Goal: Task Accomplishment & Management: Complete application form

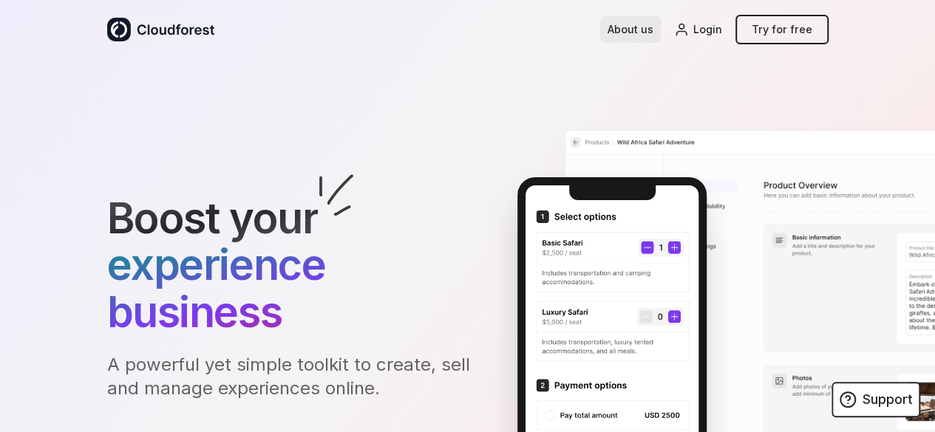
click at [661, 27] on link "About us" at bounding box center [630, 29] width 61 height 27
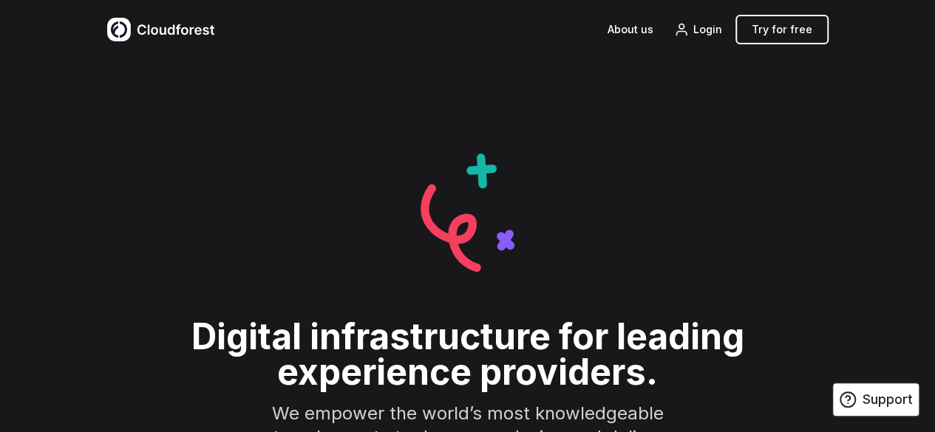
click at [112, 35] on img at bounding box center [161, 30] width 108 height 24
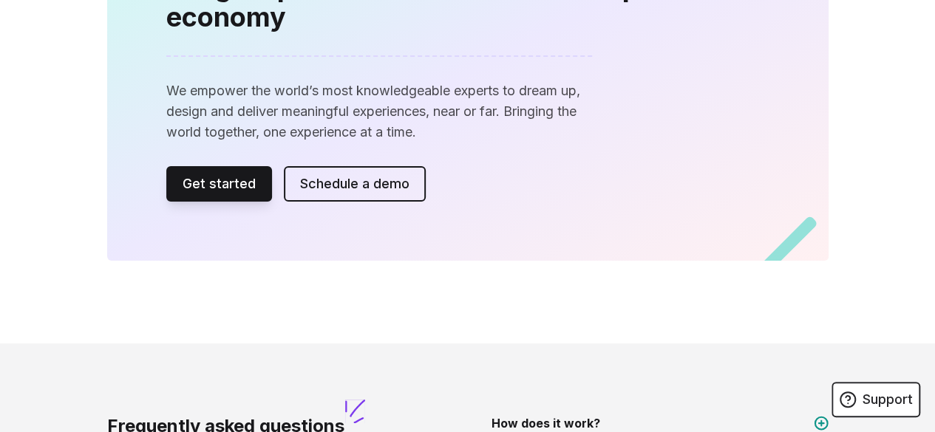
scroll to position [2069, 0]
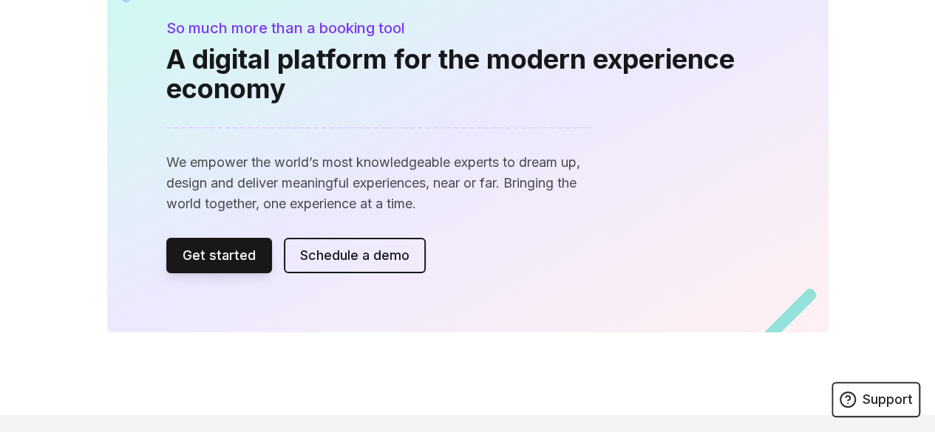
click at [166, 238] on link "Get started" at bounding box center [219, 255] width 106 height 35
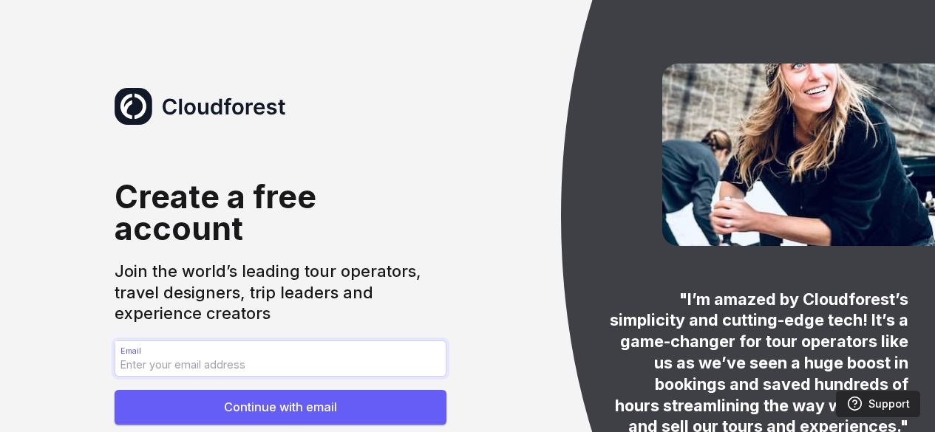
scroll to position [51, 0]
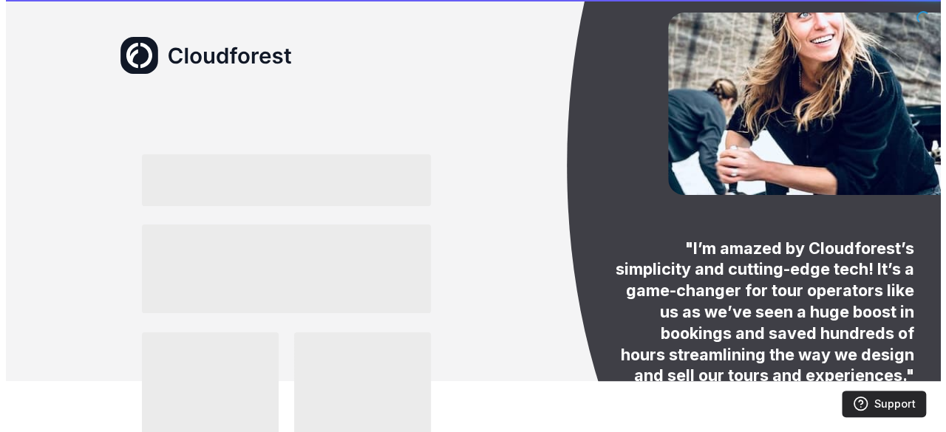
scroll to position [0, 0]
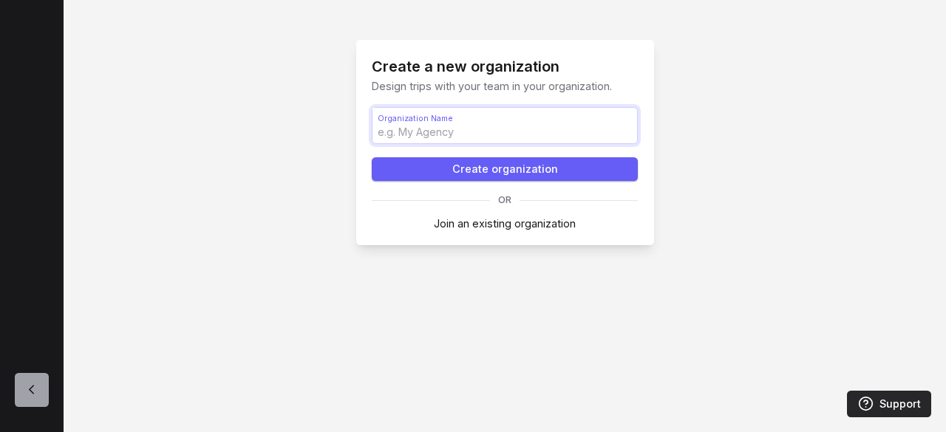
click at [487, 132] on input "Organization Name Organization Name" at bounding box center [504, 125] width 265 height 35
click at [508, 226] on link "Join an existing organization" at bounding box center [505, 223] width 142 height 13
click at [417, 135] on input "Organization Name Organization Name" at bounding box center [504, 125] width 265 height 35
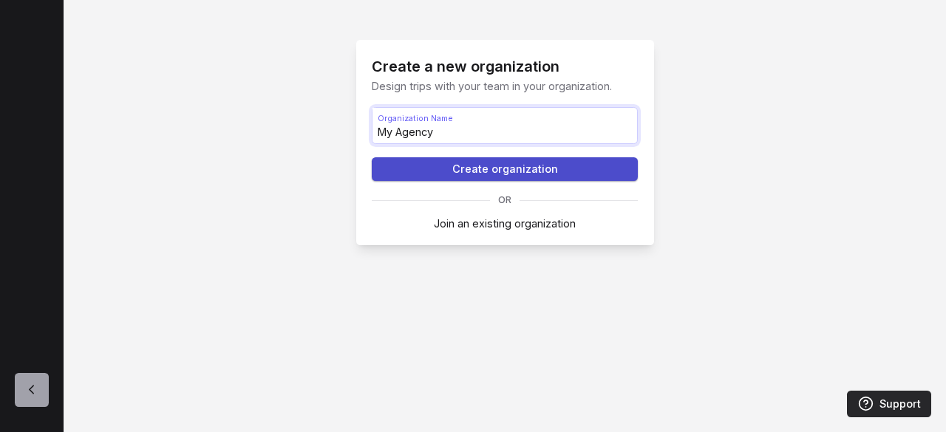
type input "My Agency"
click at [467, 166] on button "Create organization" at bounding box center [505, 169] width 266 height 24
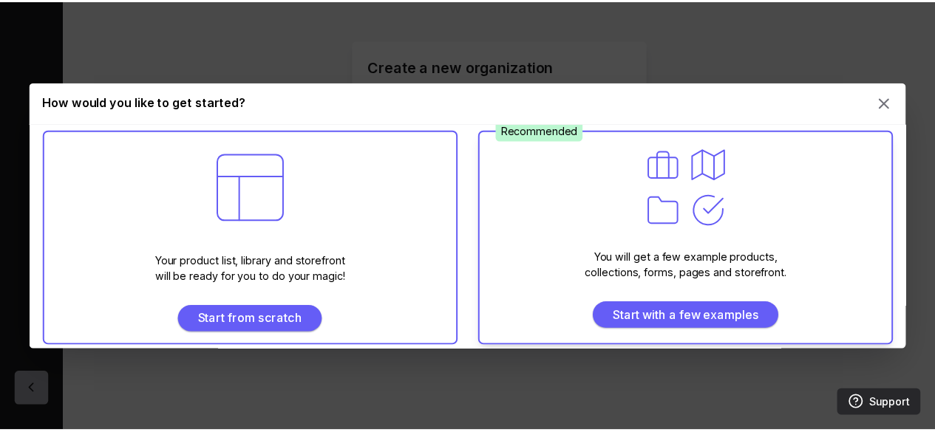
scroll to position [16, 0]
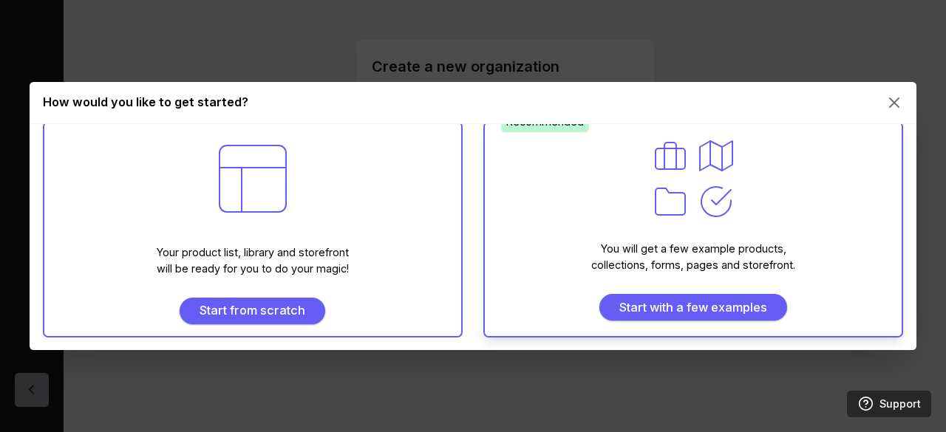
click at [796, 225] on div "Recommended You will get a few example products, collections, forms, pages and …" at bounding box center [693, 229] width 420 height 217
click at [708, 308] on span "Start with a few examples" at bounding box center [693, 308] width 169 height 18
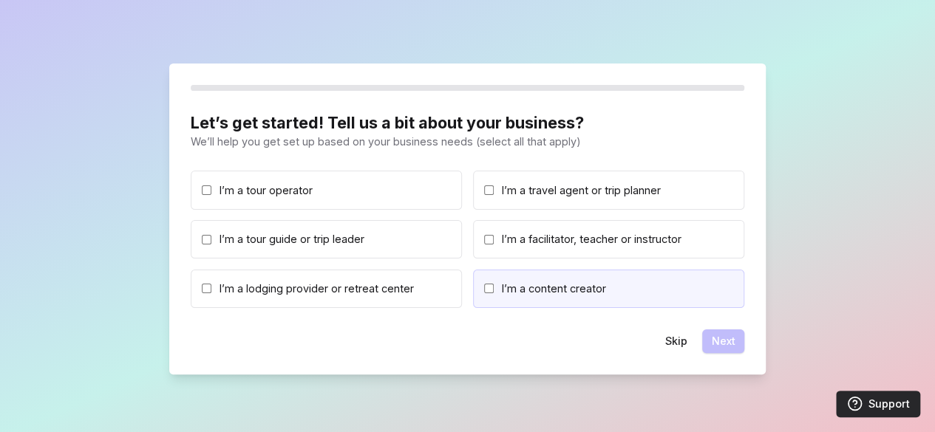
click at [547, 291] on span "I’m a content creator" at bounding box center [554, 289] width 104 height 16
click at [494, 291] on input "I’m a content creator" at bounding box center [489, 289] width 10 height 10
checkbox input "true"
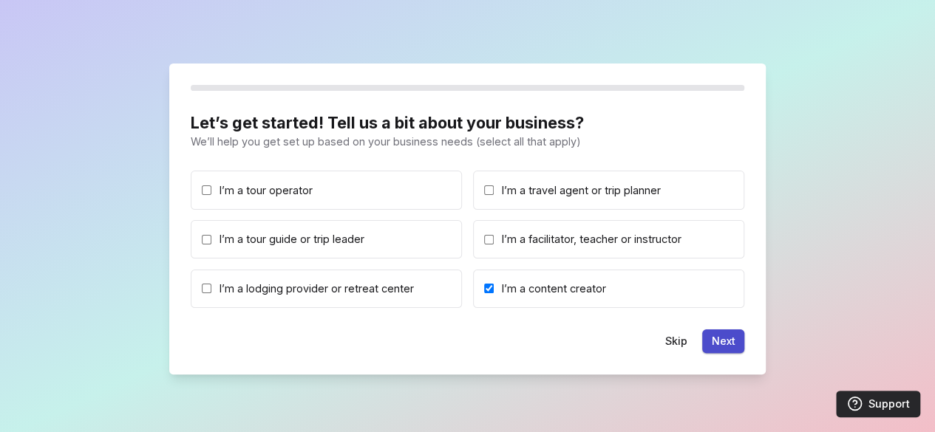
click at [721, 339] on button "Next" at bounding box center [723, 342] width 42 height 24
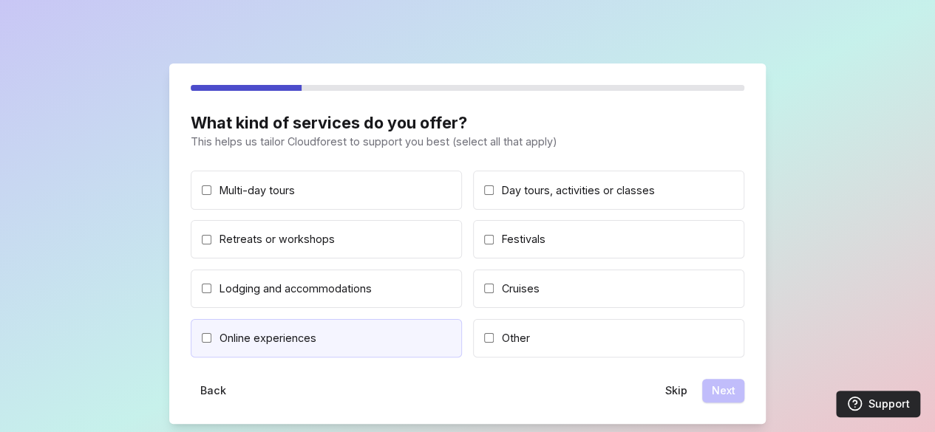
click at [202, 336] on input "Online experiences" at bounding box center [207, 338] width 10 height 10
checkbox input "true"
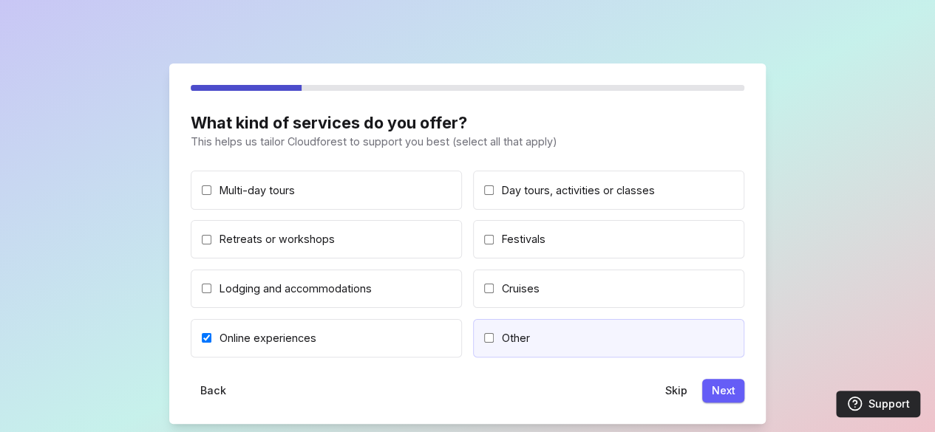
click at [517, 344] on span "Other" at bounding box center [516, 338] width 28 height 16
click at [494, 343] on input "Other" at bounding box center [489, 338] width 10 height 10
checkbox input "true"
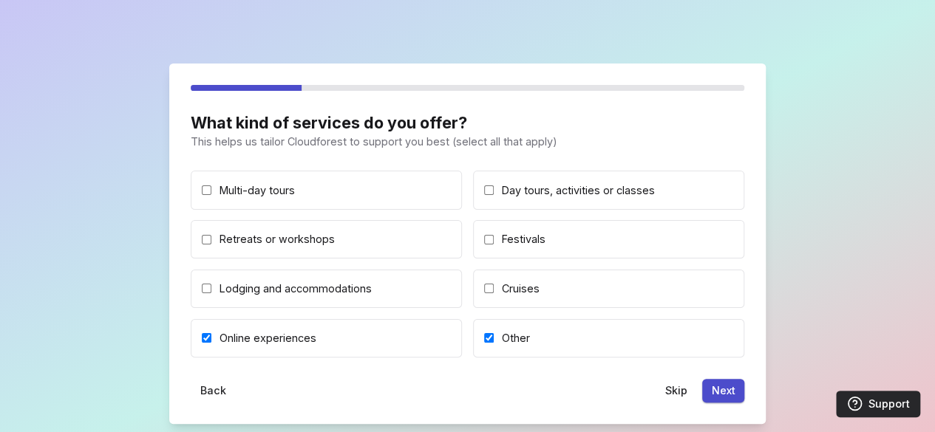
click at [724, 387] on button "Next" at bounding box center [723, 391] width 42 height 24
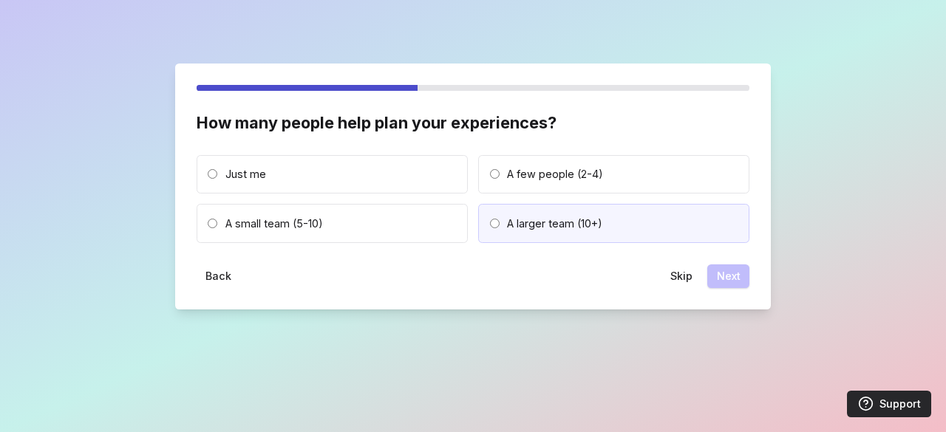
click at [531, 227] on span "A larger team (10+)" at bounding box center [554, 224] width 95 height 16
click at [500, 227] on input "A larger team (10+)" at bounding box center [495, 224] width 10 height 10
radio input "true"
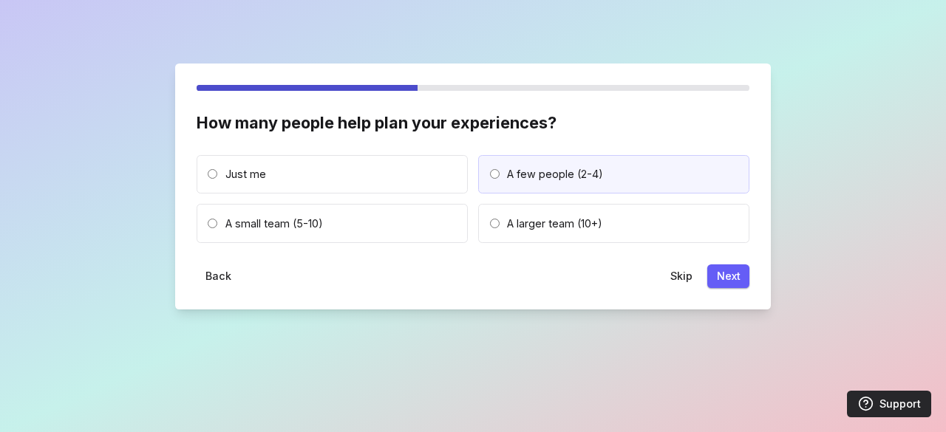
click at [509, 178] on span "A few people (2-4)" at bounding box center [555, 174] width 96 height 16
click at [500, 178] on input "A few people (2-4)" at bounding box center [495, 174] width 10 height 10
radio input "true"
radio input "false"
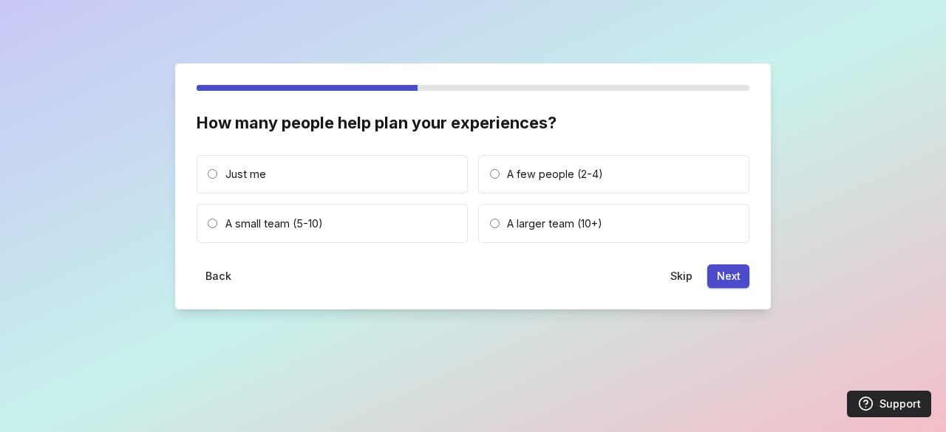
click at [729, 276] on button "Next" at bounding box center [728, 277] width 42 height 24
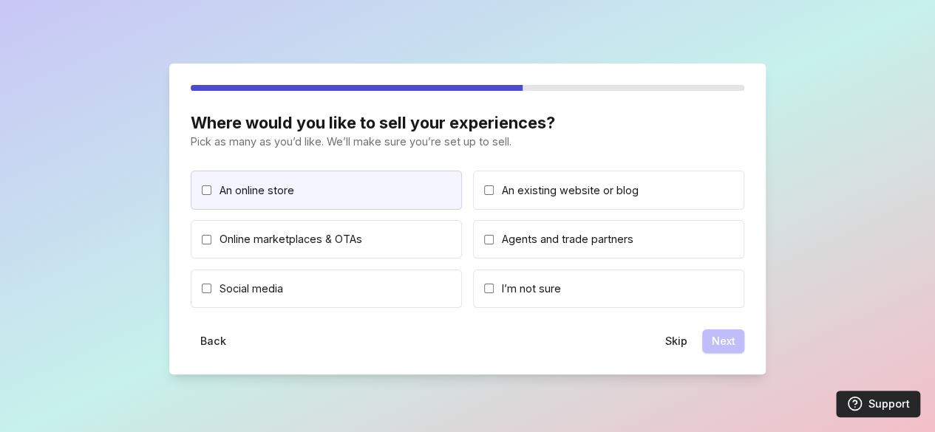
click at [275, 188] on span "An online store" at bounding box center [257, 191] width 75 height 16
click at [211, 188] on input "An online store" at bounding box center [207, 191] width 10 height 10
checkbox input "true"
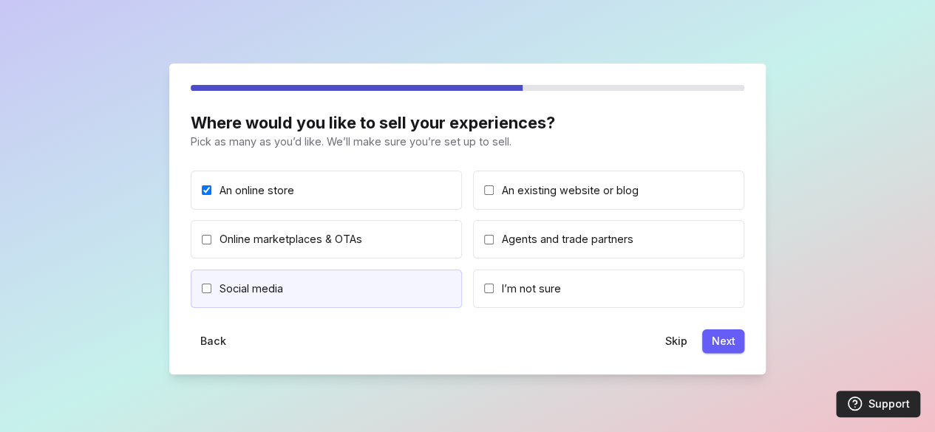
click at [256, 282] on span "Social media" at bounding box center [252, 289] width 64 height 16
click at [211, 284] on input "Social media" at bounding box center [207, 289] width 10 height 10
checkbox input "true"
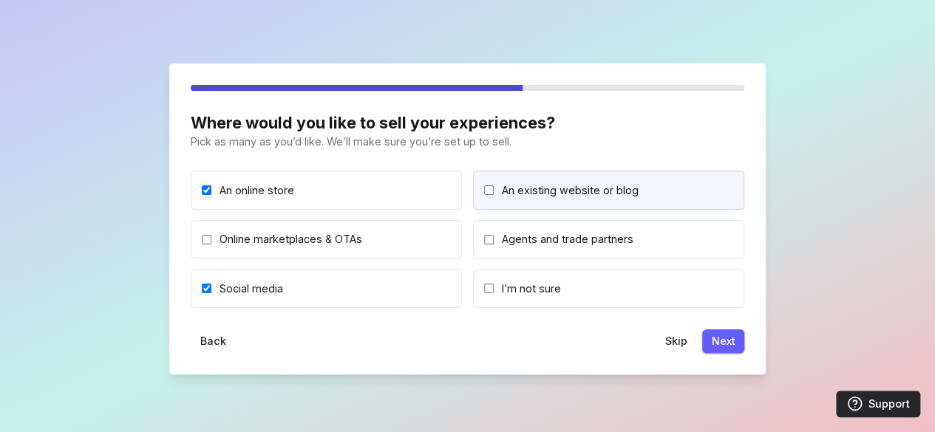
click at [578, 194] on span "An existing website or blog" at bounding box center [570, 191] width 137 height 16
click at [494, 194] on input "An existing website or blog" at bounding box center [489, 191] width 10 height 10
checkbox input "true"
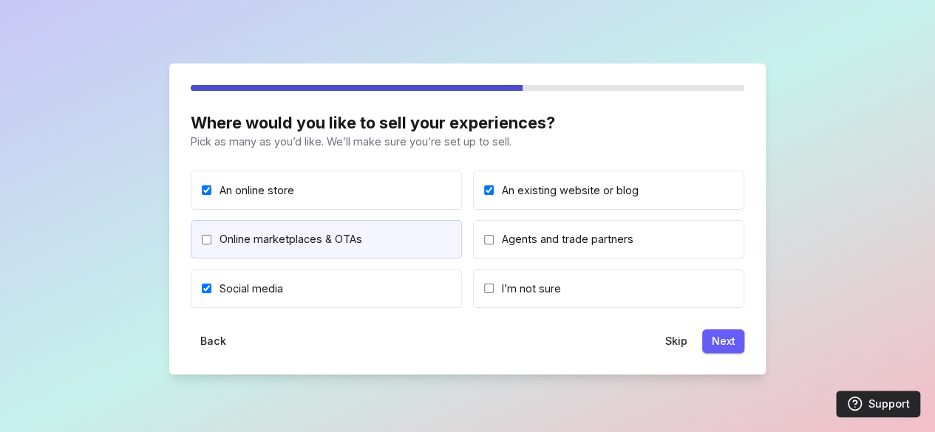
click at [371, 247] on label "Online marketplaces & OTAs" at bounding box center [326, 239] width 271 height 38
click at [211, 245] on input "Online marketplaces & OTAs" at bounding box center [207, 240] width 10 height 10
checkbox input "true"
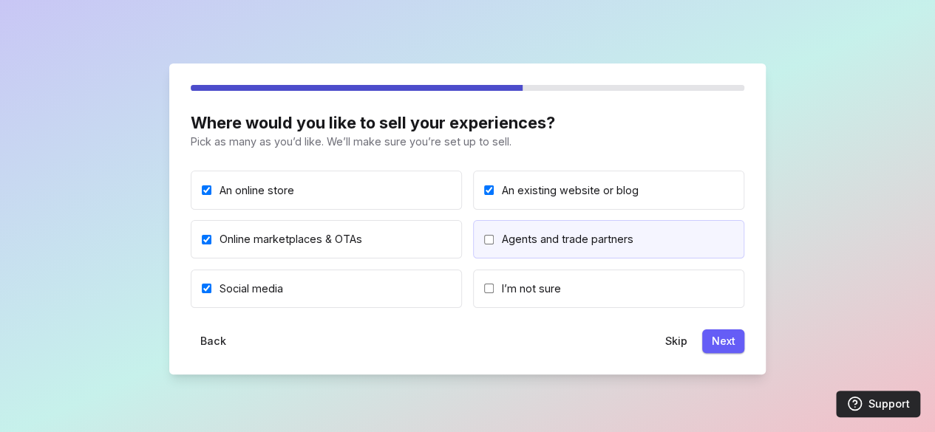
click at [560, 246] on span "Agents and trade partners" at bounding box center [568, 239] width 132 height 16
click at [494, 245] on input "Agents and trade partners" at bounding box center [489, 240] width 10 height 10
checkbox input "true"
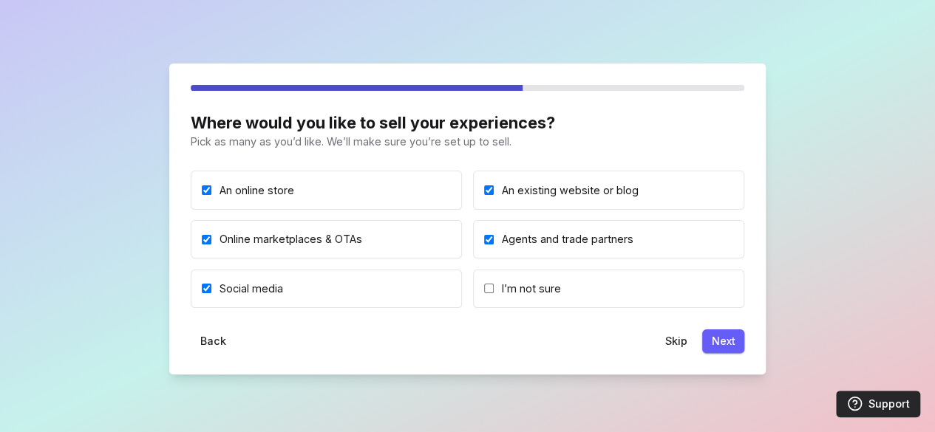
click at [715, 342] on button "Next" at bounding box center [723, 342] width 42 height 24
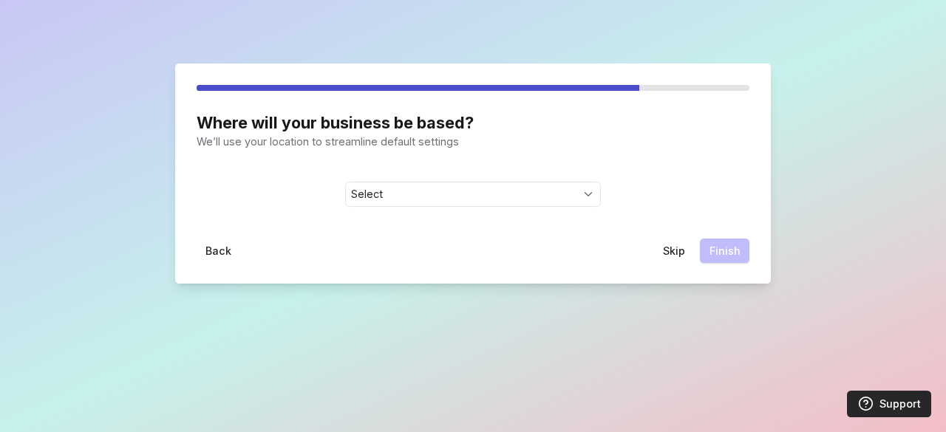
click at [486, 200] on link "Select" at bounding box center [473, 195] width 254 height 24
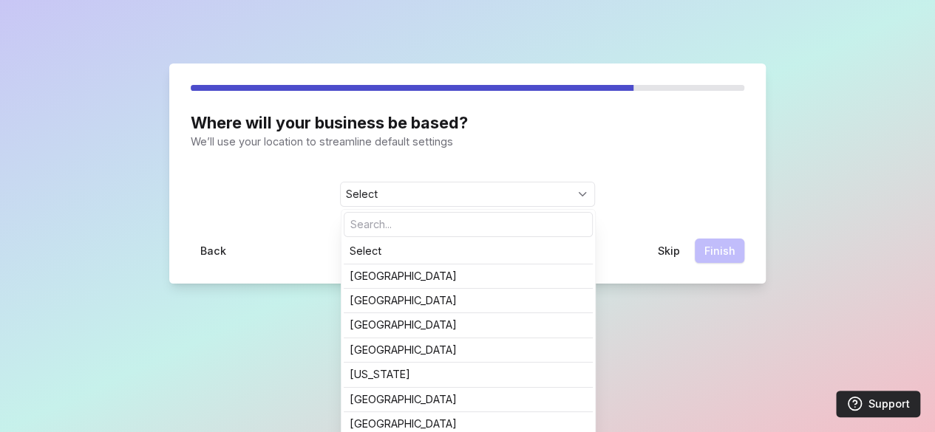
click at [404, 213] on input at bounding box center [467, 224] width 247 height 23
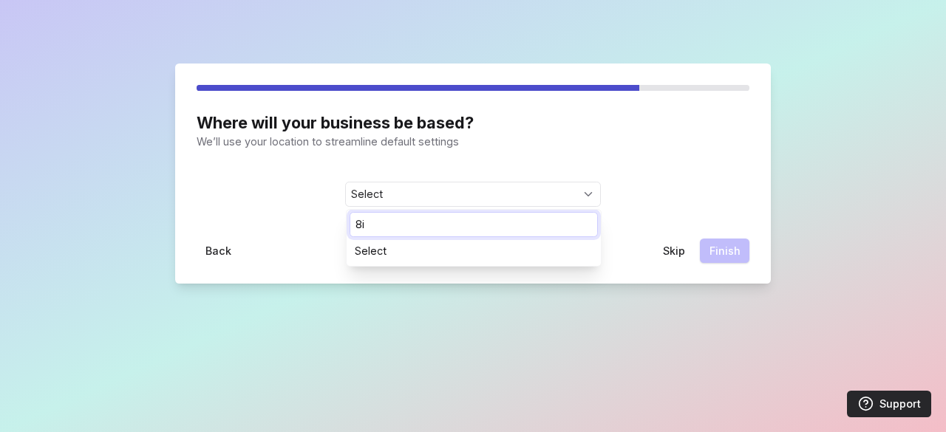
type input "8"
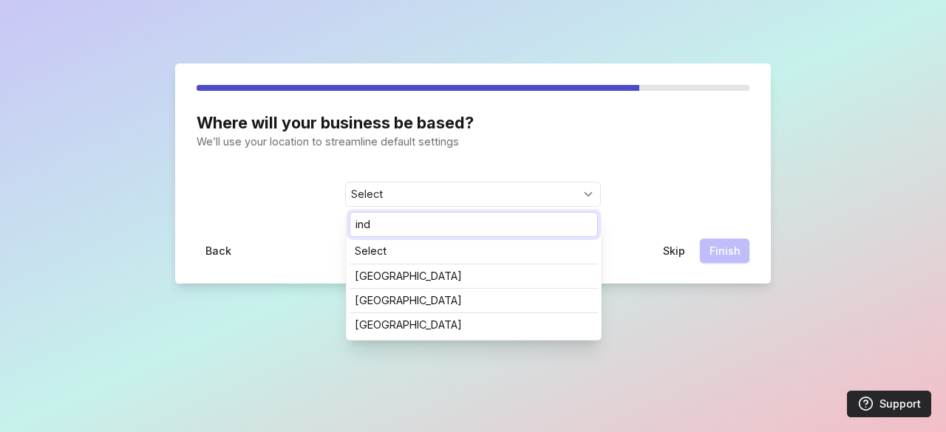
type input "ind"
click at [414, 291] on li "[GEOGRAPHIC_DATA]" at bounding box center [474, 300] width 248 height 24
click at [381, 296] on link "[GEOGRAPHIC_DATA]" at bounding box center [474, 301] width 238 height 10
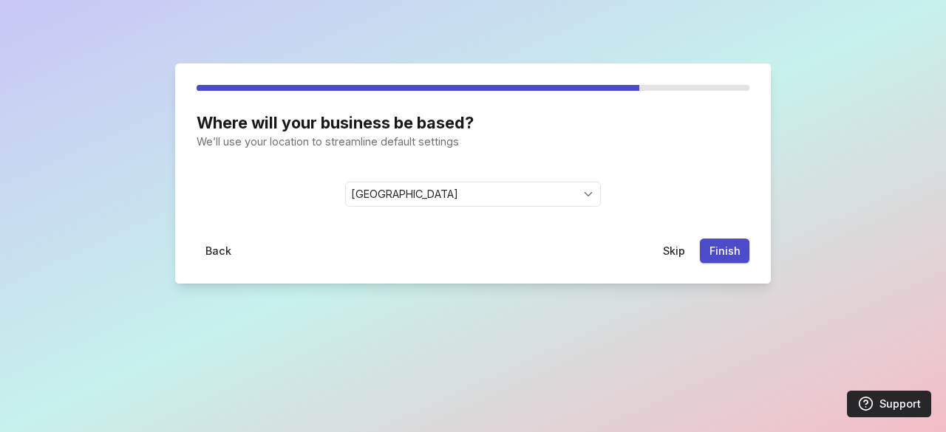
click at [735, 245] on button "Finish" at bounding box center [725, 251] width 50 height 24
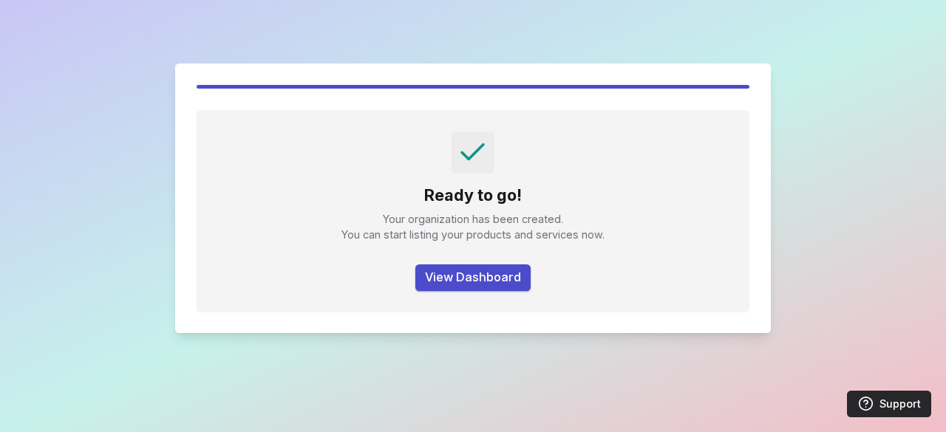
click at [506, 272] on button "View Dashboard" at bounding box center [472, 278] width 115 height 27
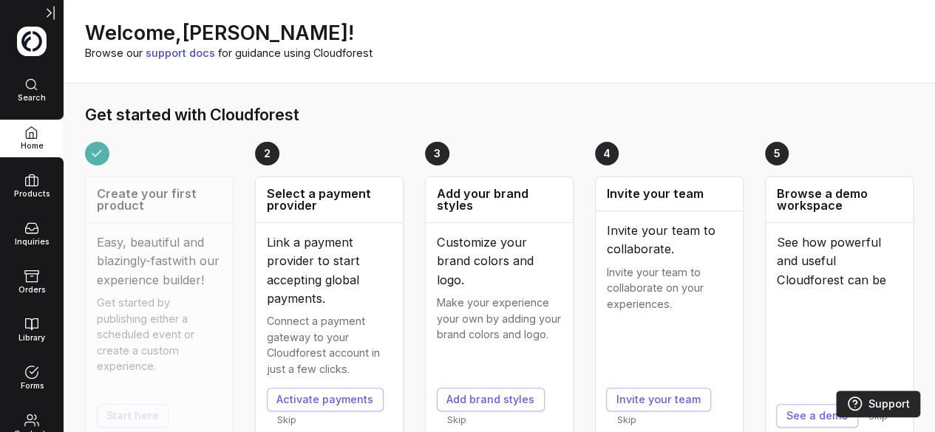
click at [33, 41] on img at bounding box center [32, 42] width 30 height 30
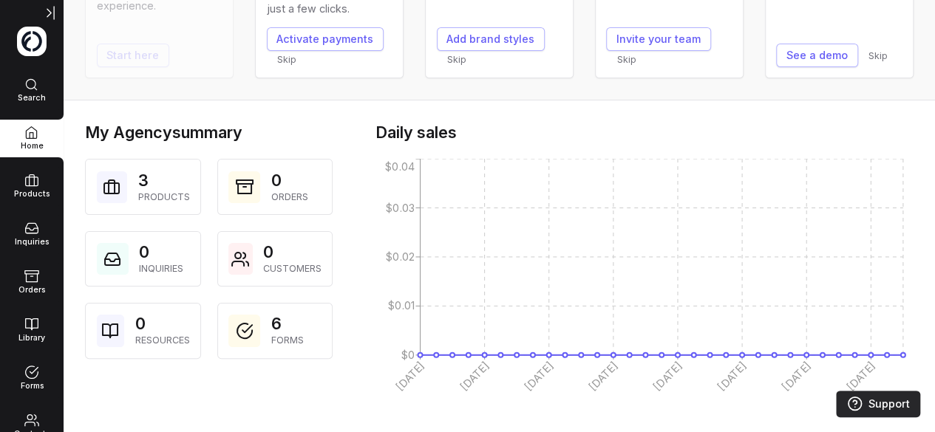
scroll to position [362, 0]
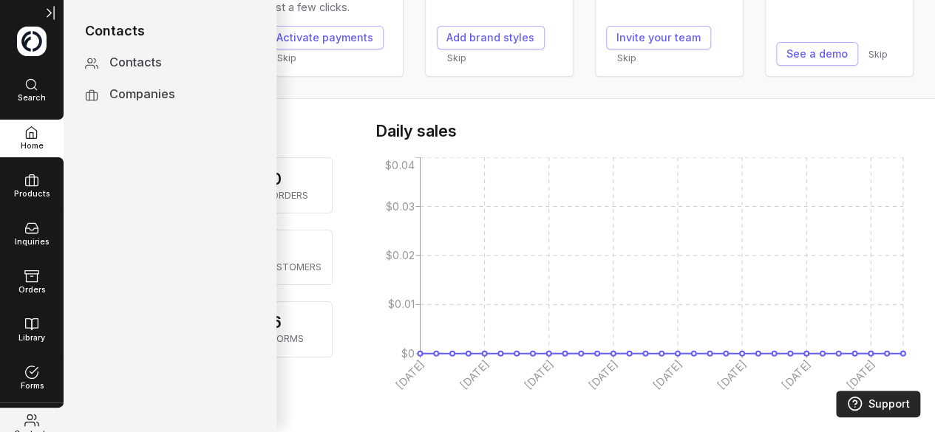
click at [38, 403] on li "Contacts Contacts Contacts Companies" at bounding box center [32, 427] width 64 height 48
click at [27, 422] on icon at bounding box center [31, 420] width 15 height 15
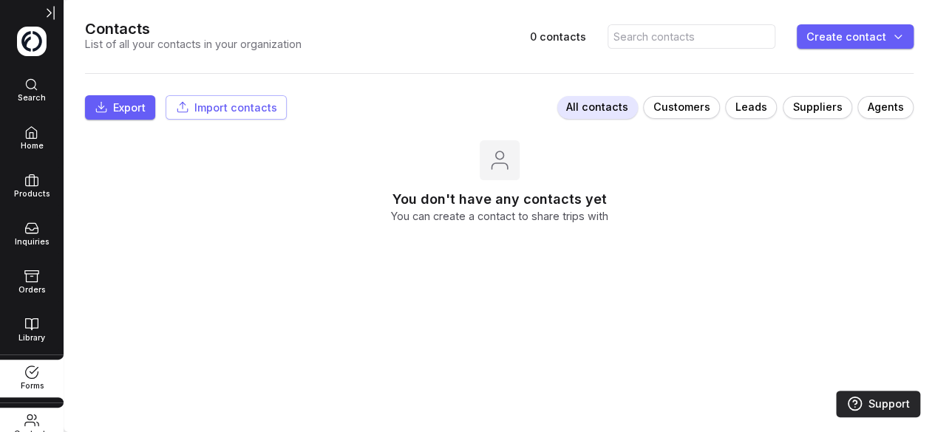
click at [34, 377] on icon at bounding box center [31, 372] width 15 height 15
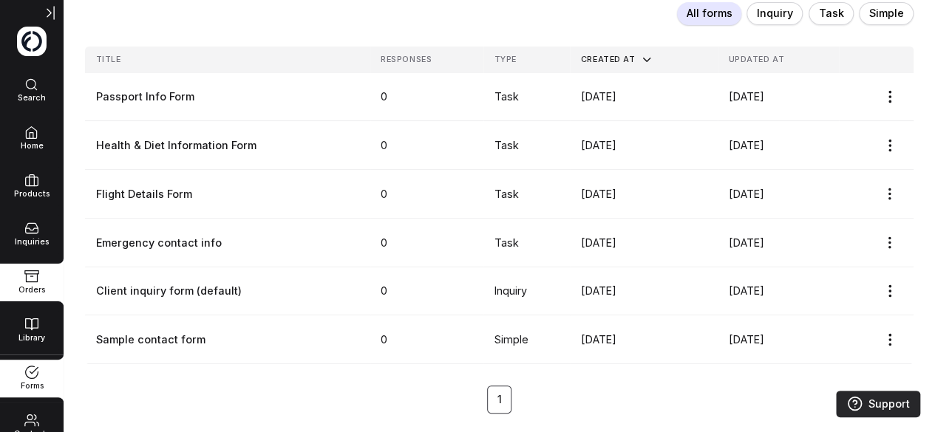
scroll to position [216, 0]
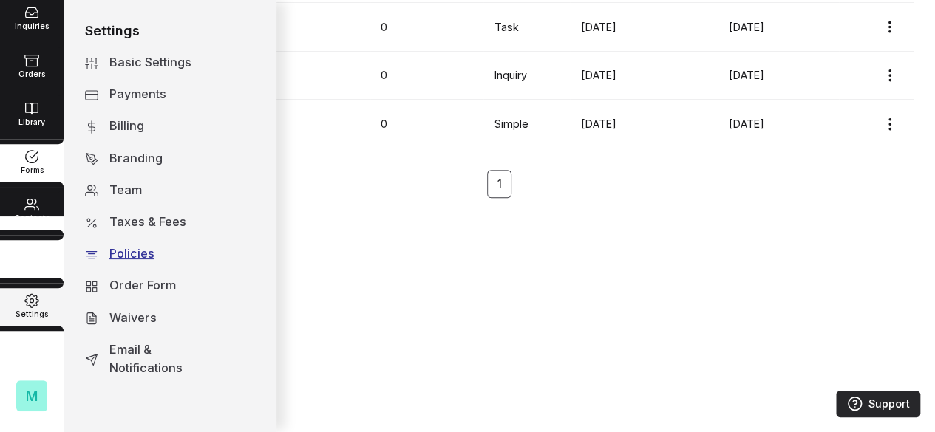
click at [129, 251] on div "Policies" at bounding box center [166, 254] width 115 height 18
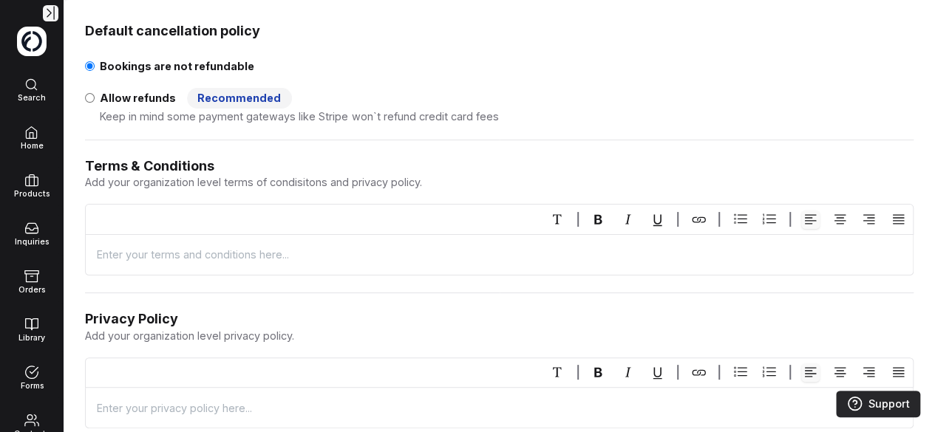
click at [46, 13] on icon at bounding box center [51, 13] width 16 height 16
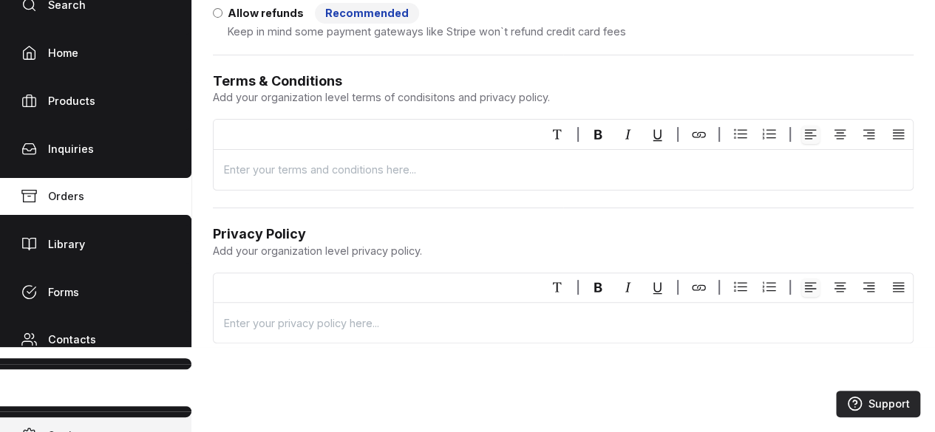
scroll to position [66, 0]
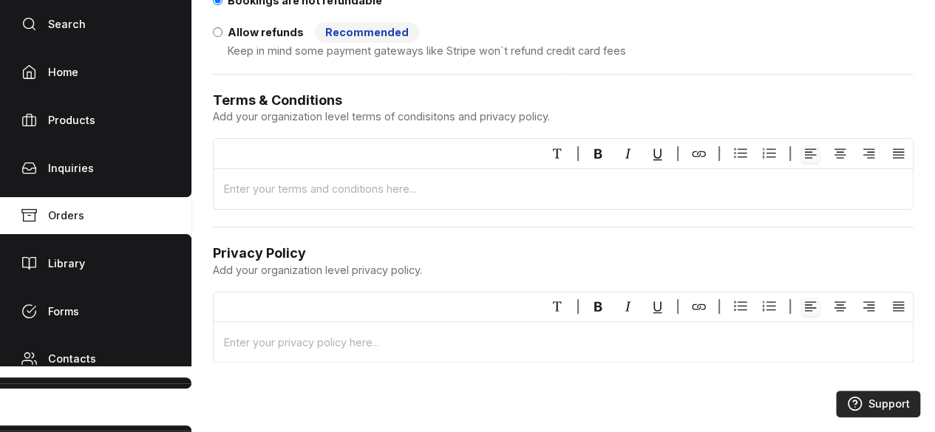
click at [130, 205] on div "Orders" at bounding box center [95, 216] width 191 height 27
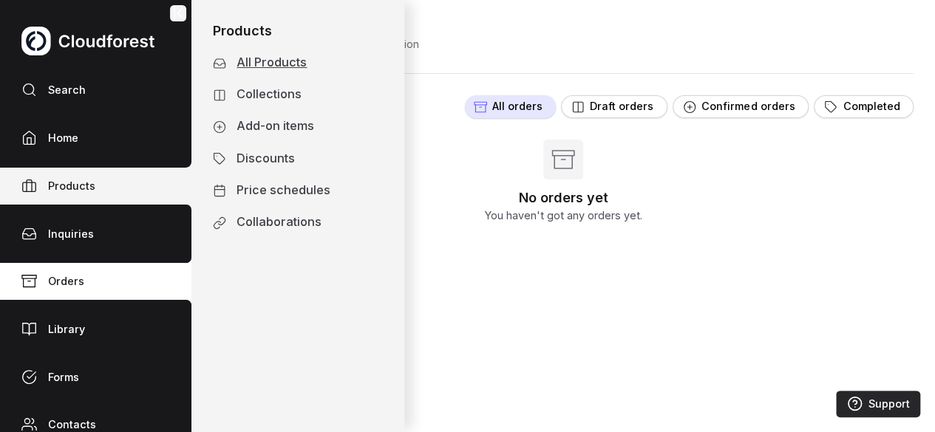
click at [112, 186] on div "Products" at bounding box center [95, 186] width 191 height 27
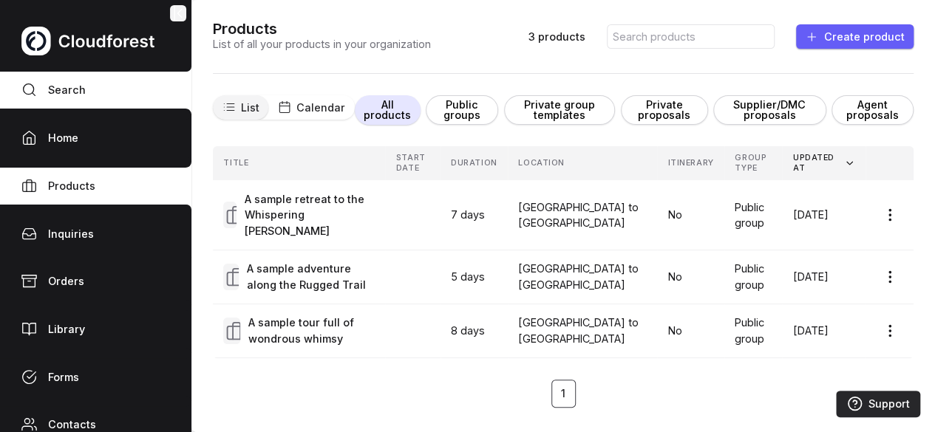
click at [139, 103] on div "Search" at bounding box center [95, 90] width 191 height 37
click at [137, 88] on div "Search" at bounding box center [95, 90] width 191 height 27
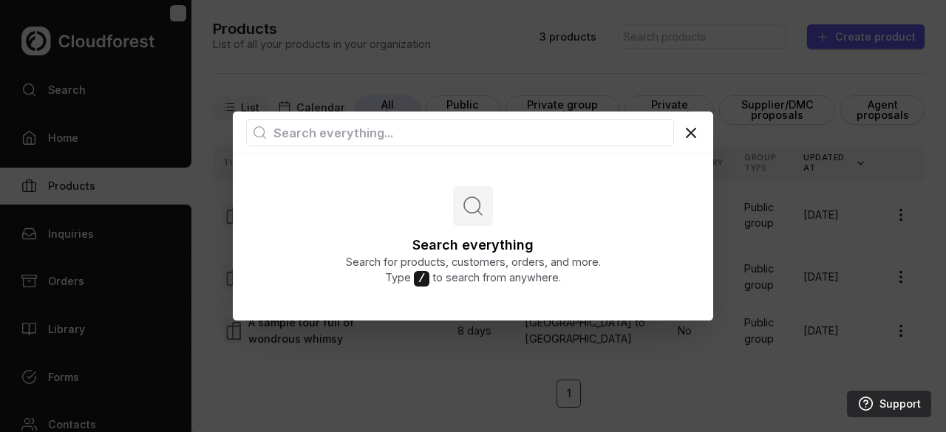
click at [687, 125] on icon at bounding box center [691, 133] width 18 height 18
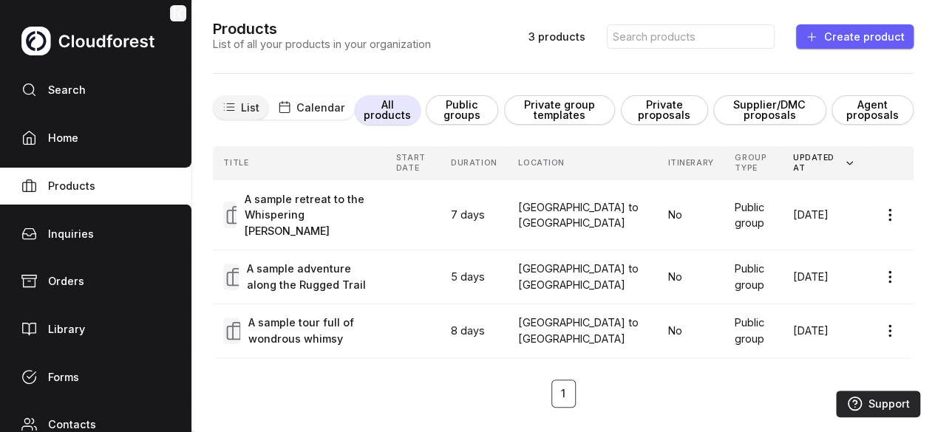
click at [42, 52] on img at bounding box center [87, 41] width 133 height 29
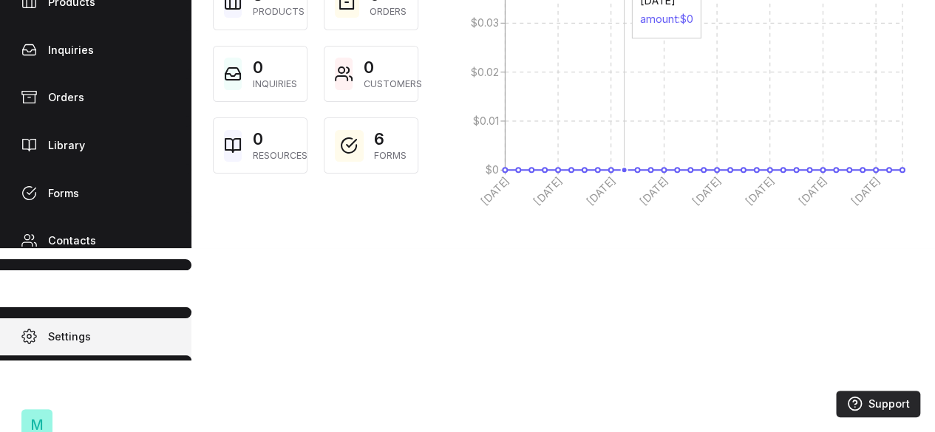
scroll to position [214, 0]
